Goal: Information Seeking & Learning: Learn about a topic

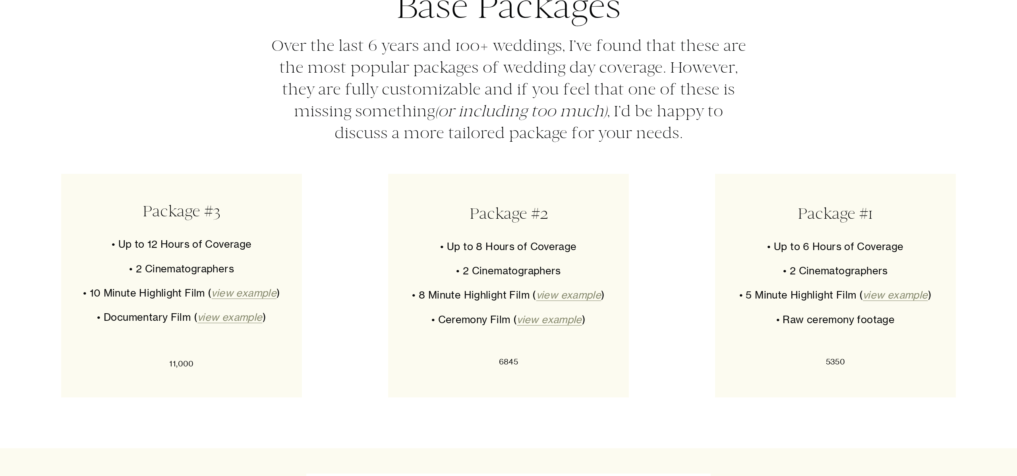
scroll to position [4463, 0]
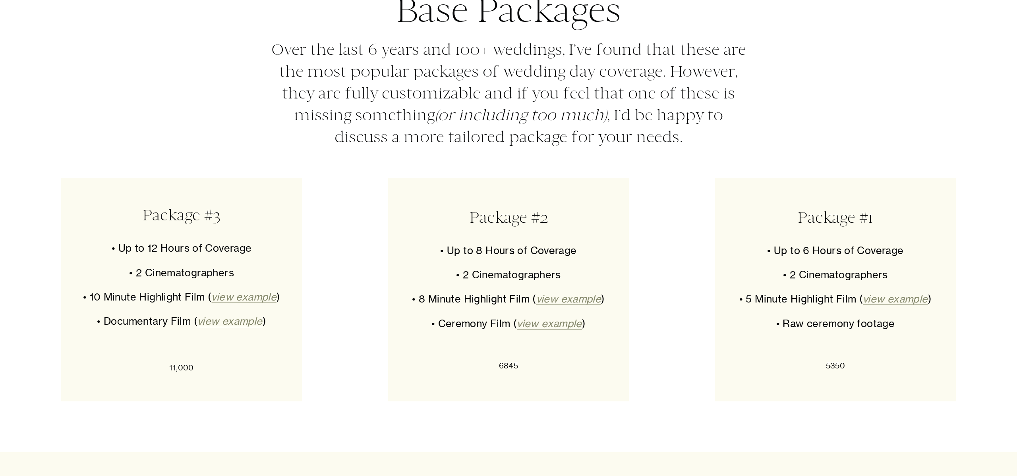
click at [204, 151] on div "Base Packages Over the last 6 years and 100+ weddings, I’ve found that these ar…" at bounding box center [508, 207] width 1017 height 489
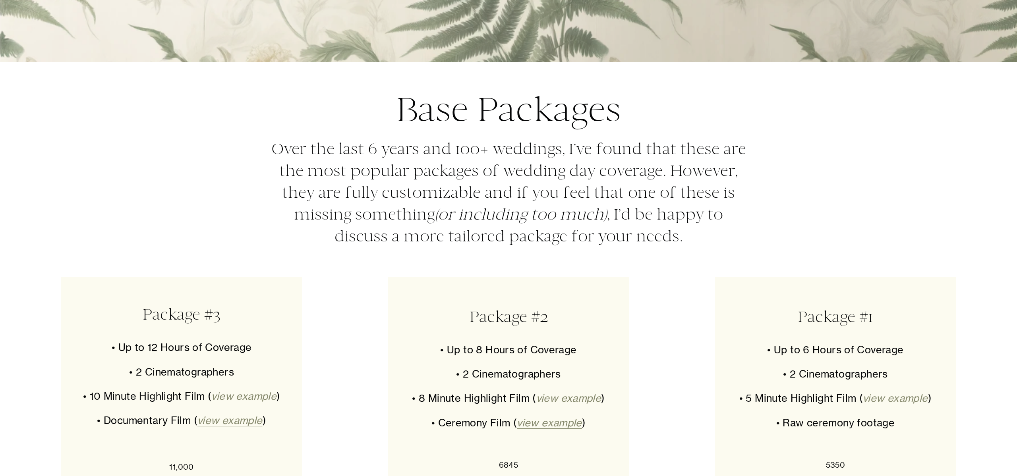
scroll to position [4304, 0]
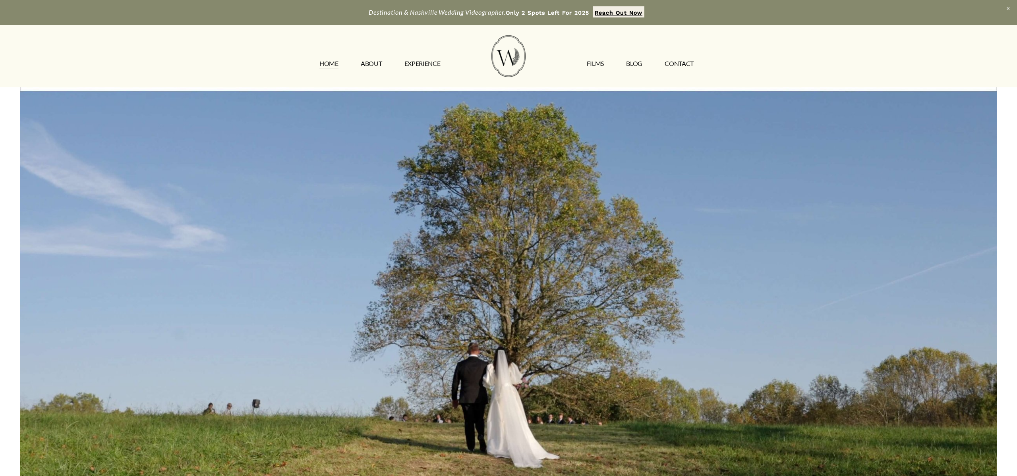
scroll to position [20, 0]
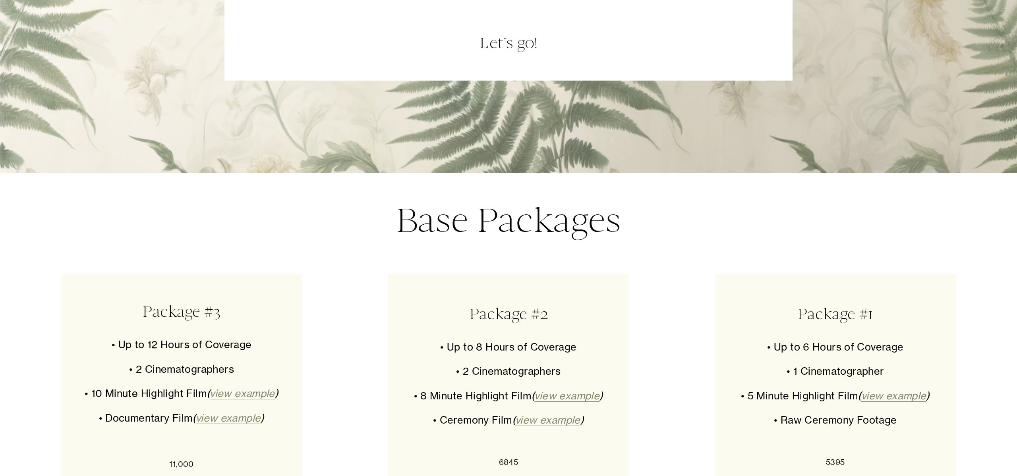
scroll to position [3644, 0]
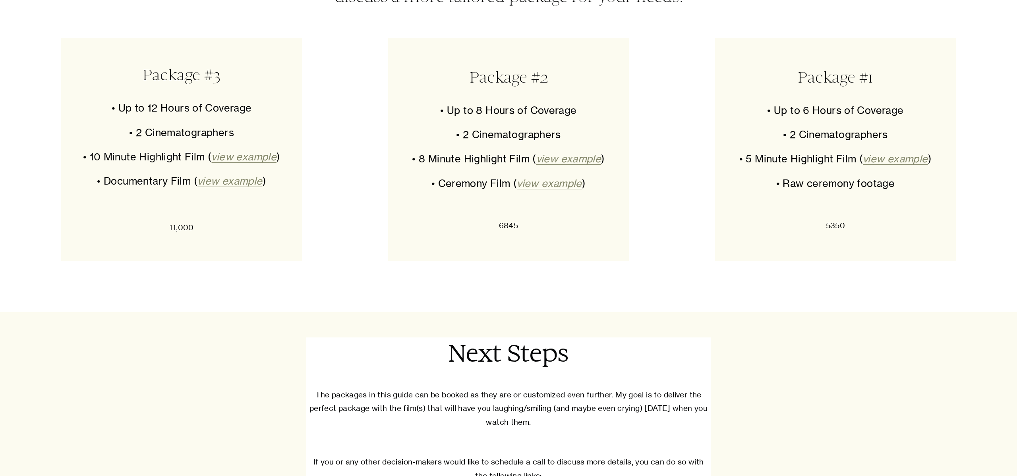
scroll to position [4708, 0]
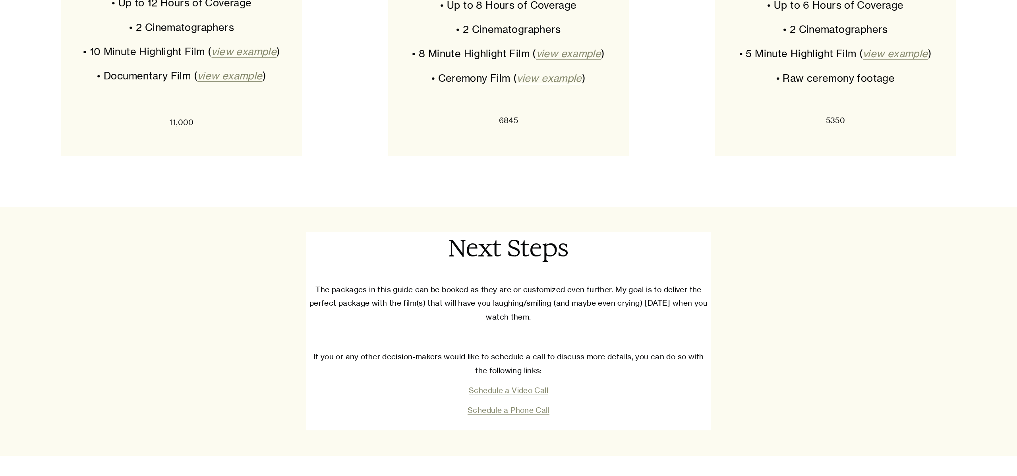
click at [237, 56] on em "view example" at bounding box center [243, 51] width 65 height 12
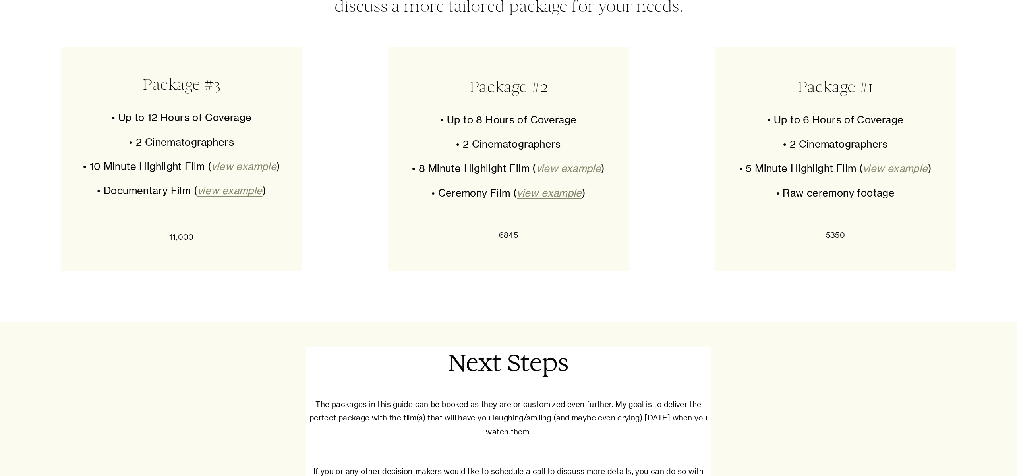
scroll to position [4542, 0]
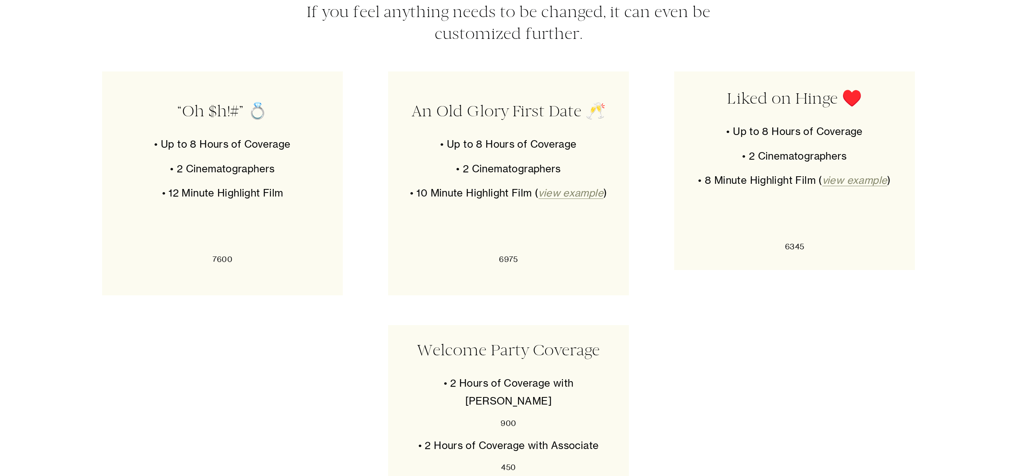
scroll to position [4568, 0]
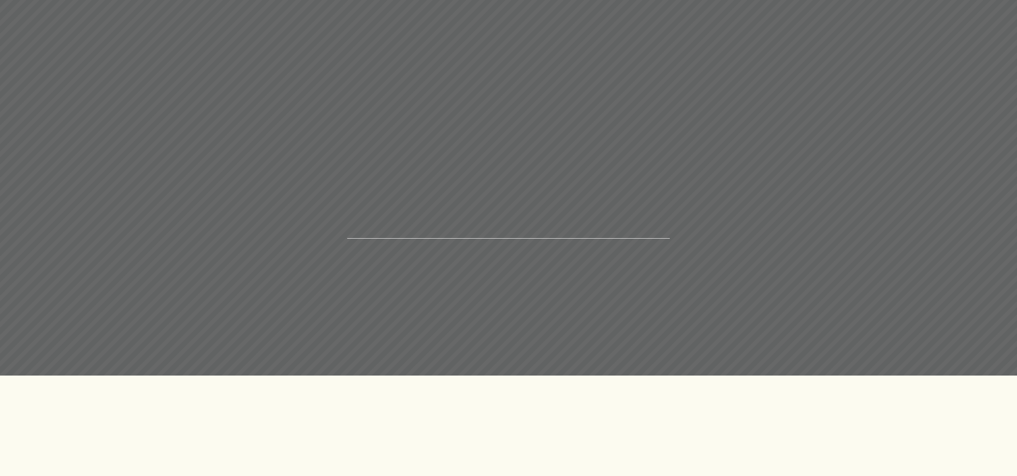
scroll to position [4568, 0]
